Goal: Information Seeking & Learning: Understand process/instructions

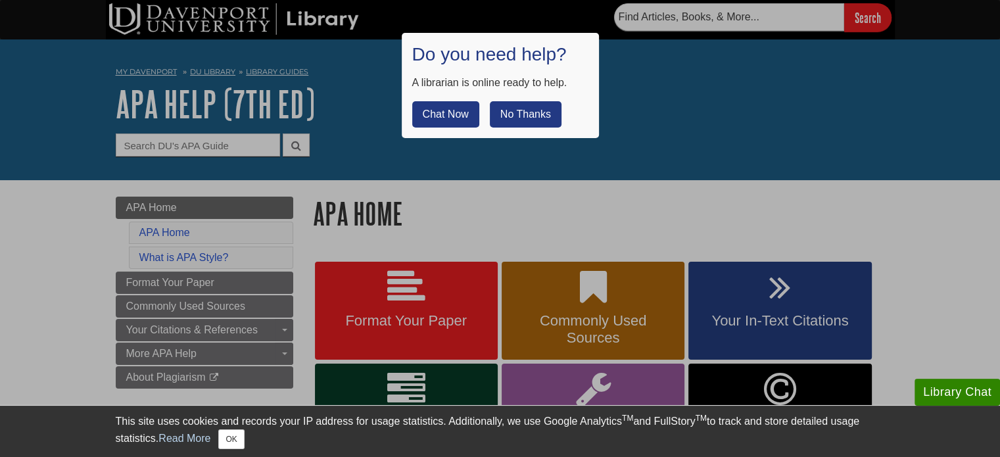
click at [536, 114] on button "No Thanks" at bounding box center [526, 114] width 72 height 26
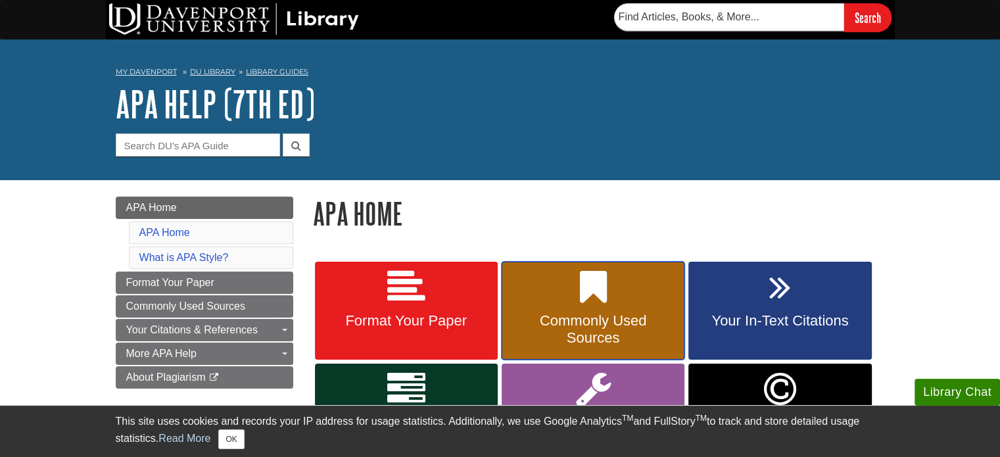
click at [595, 332] on span "Commonly Used Sources" at bounding box center [592, 329] width 163 height 34
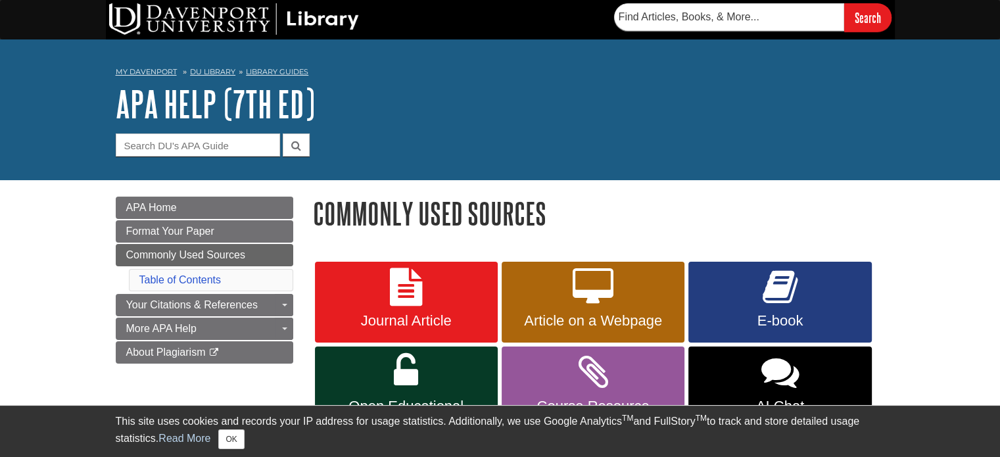
scroll to position [66, 0]
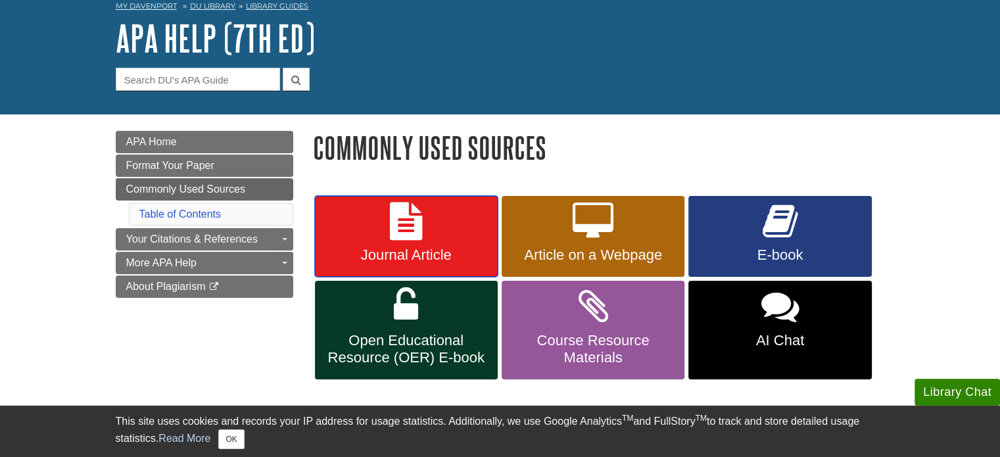
click at [364, 260] on span "Journal Article" at bounding box center [406, 255] width 163 height 17
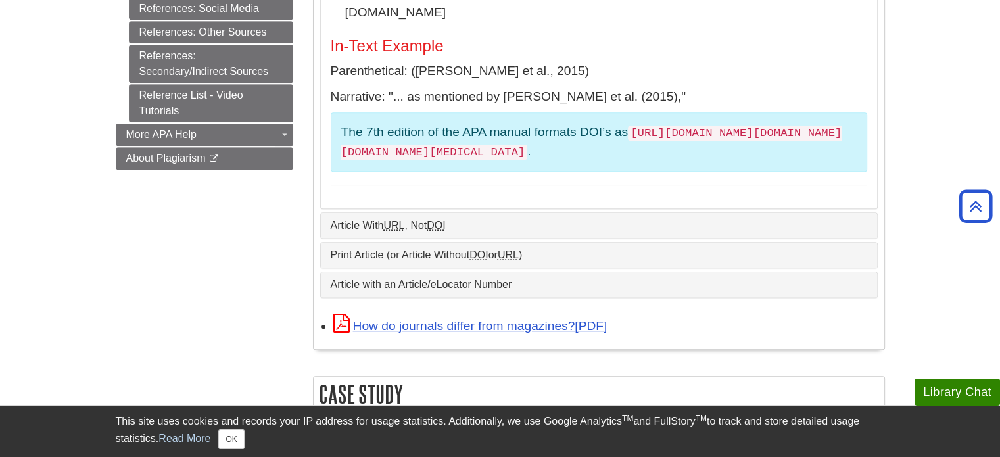
scroll to position [721, 0]
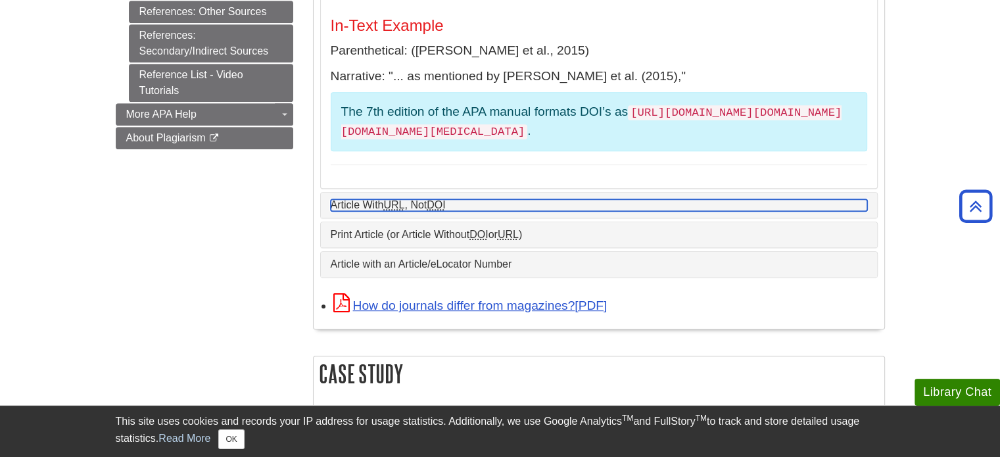
click at [705, 199] on link "Article With URL , Not DOI" at bounding box center [599, 205] width 536 height 12
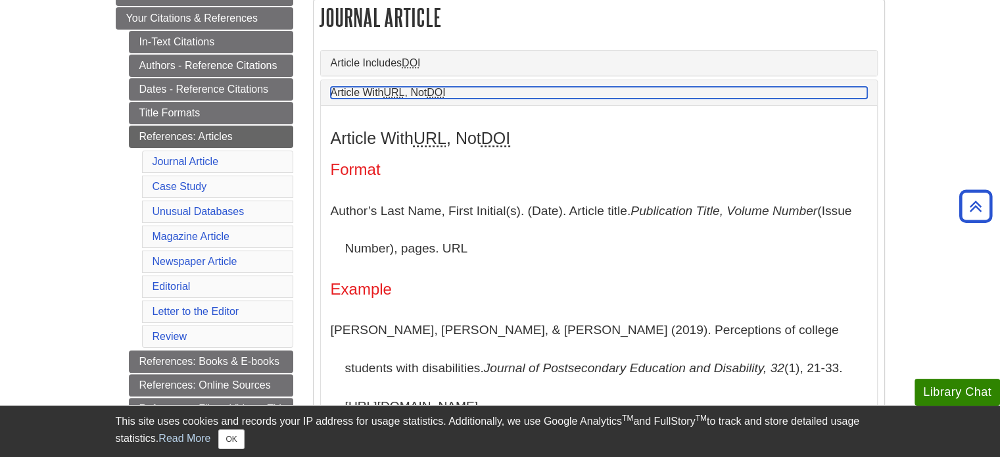
scroll to position [195, 0]
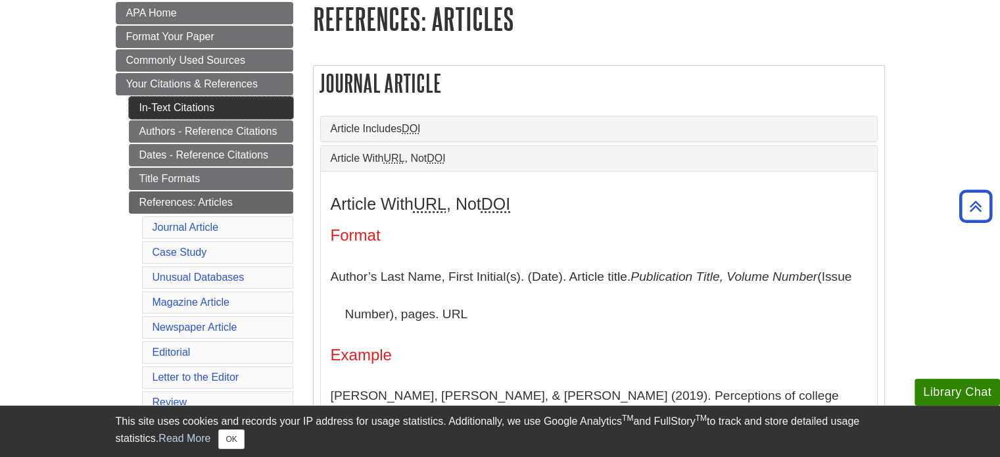
click at [279, 112] on link "In-Text Citations" at bounding box center [211, 108] width 164 height 22
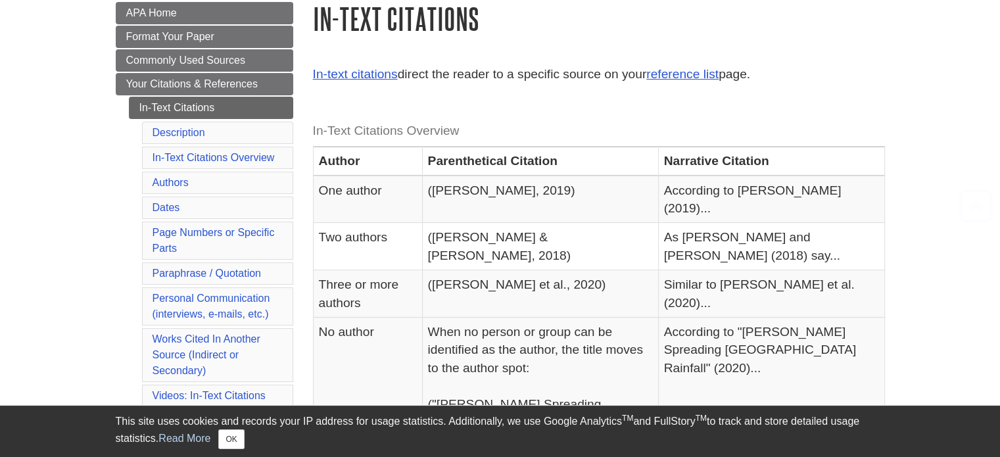
scroll to position [197, 0]
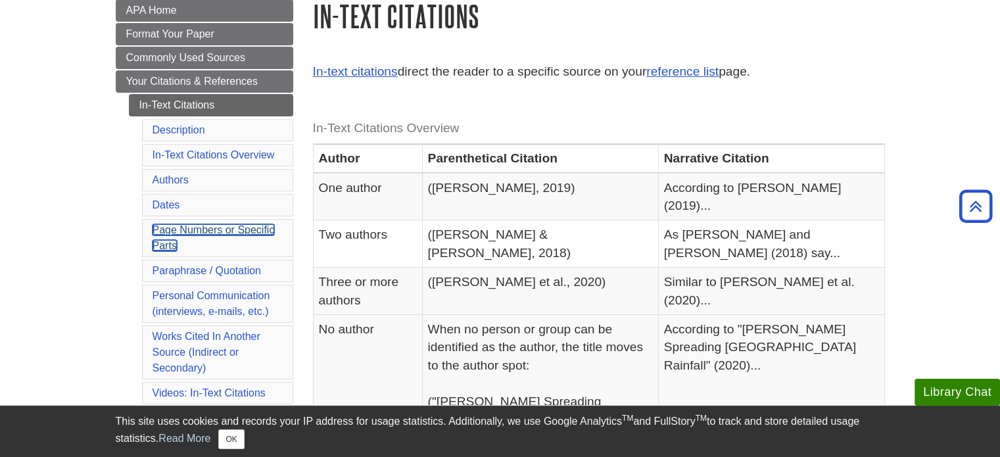
click at [266, 228] on link "Page Numbers or Specific Parts" at bounding box center [214, 237] width 122 height 27
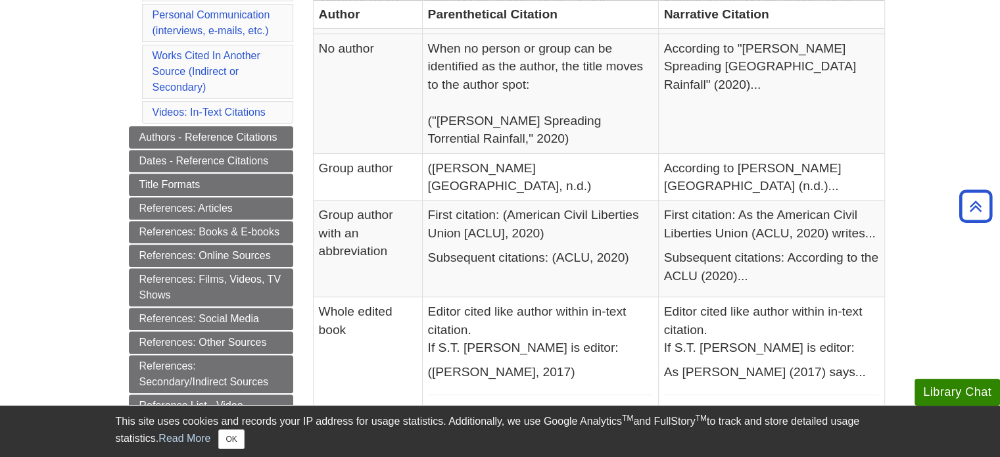
scroll to position [367, 0]
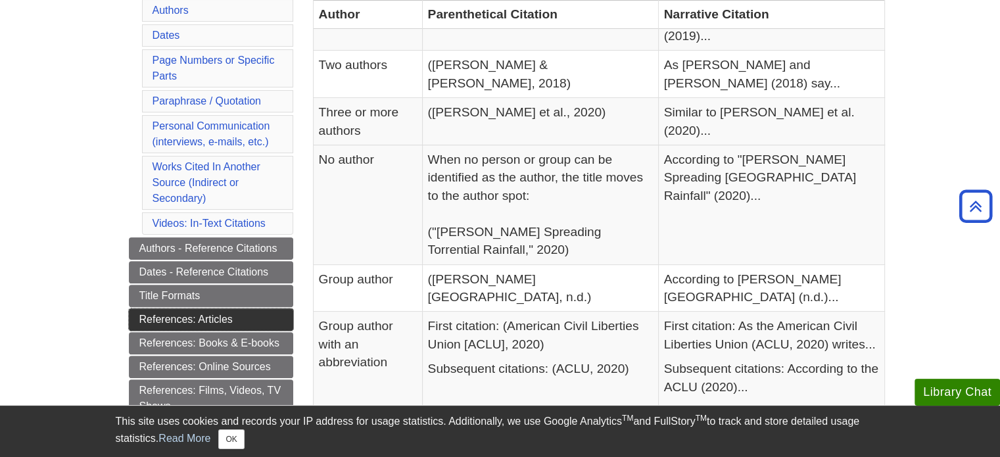
click at [270, 313] on link "References: Articles" at bounding box center [211, 319] width 164 height 22
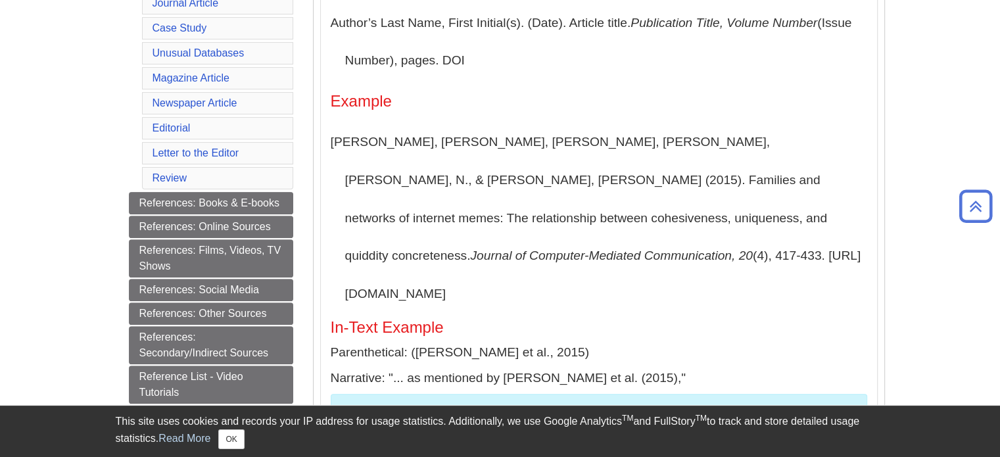
scroll to position [526, 0]
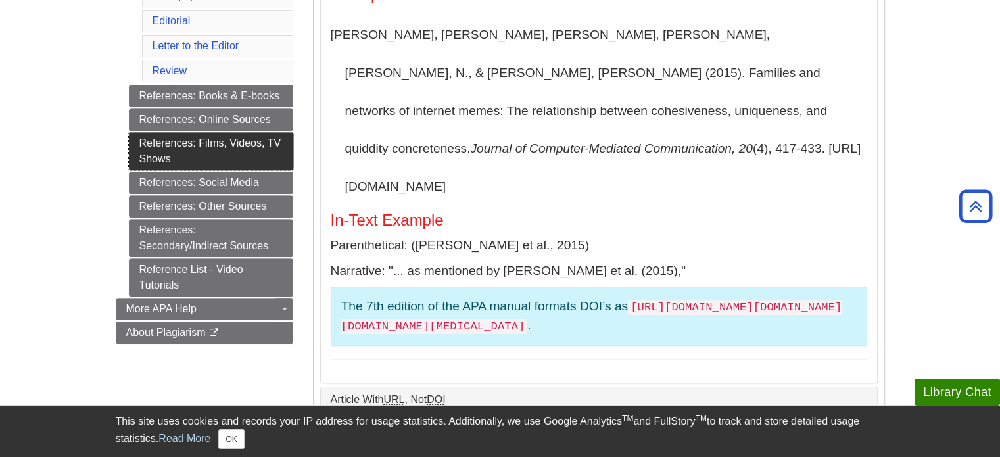
click at [257, 149] on link "References: Films, Videos, TV Shows" at bounding box center [211, 151] width 164 height 38
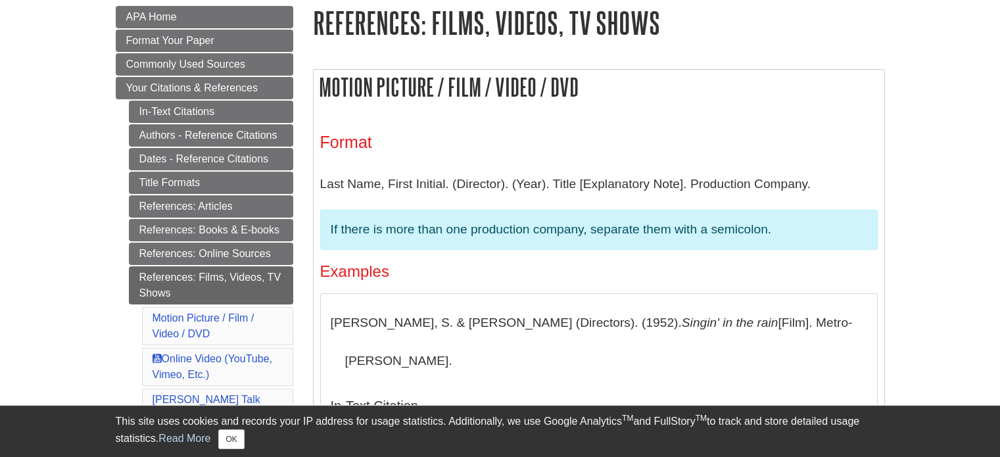
scroll to position [197, 0]
